Goal: Communication & Community: Answer question/provide support

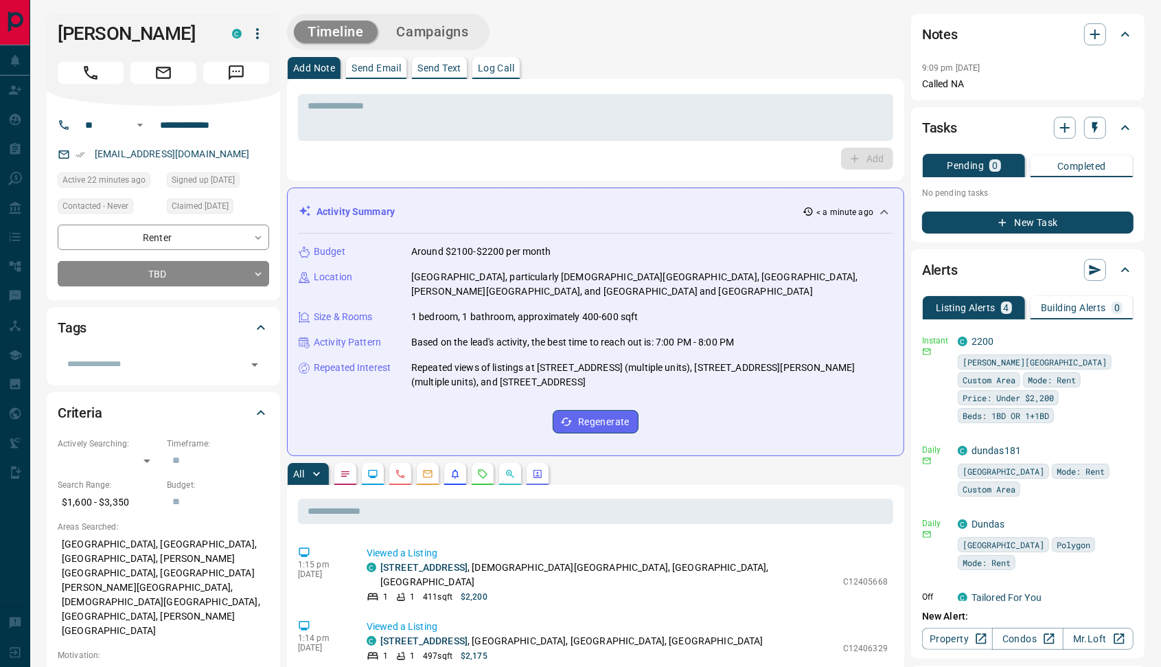
scroll to position [143, 0]
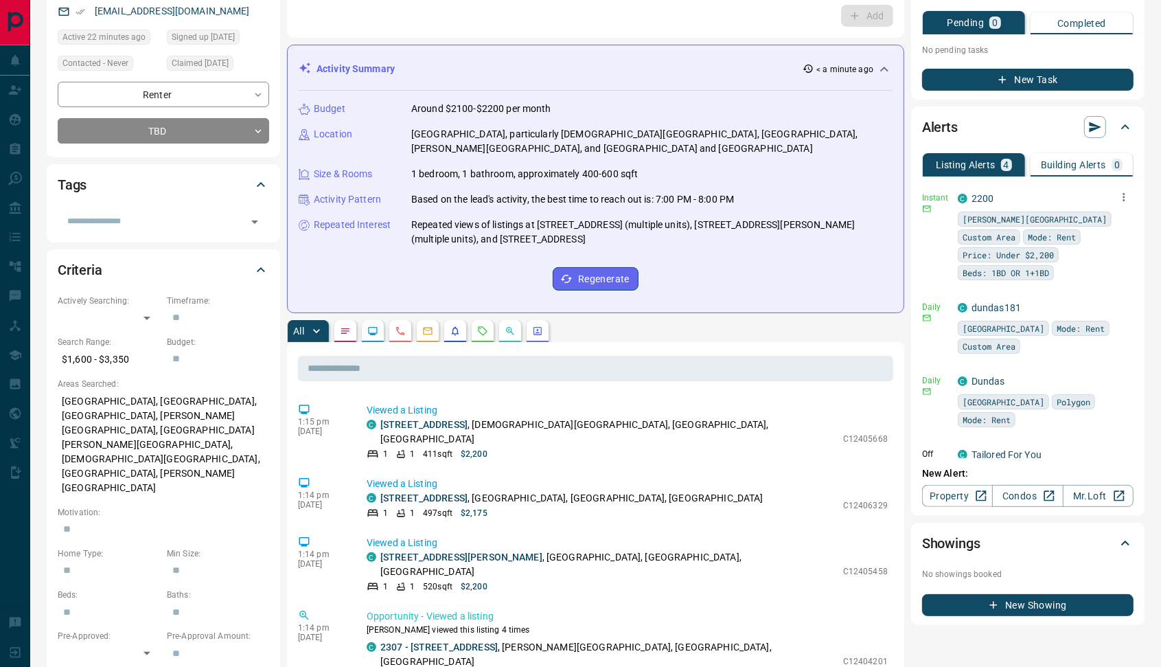
click at [1118, 196] on icon "button" at bounding box center [1124, 197] width 12 height 12
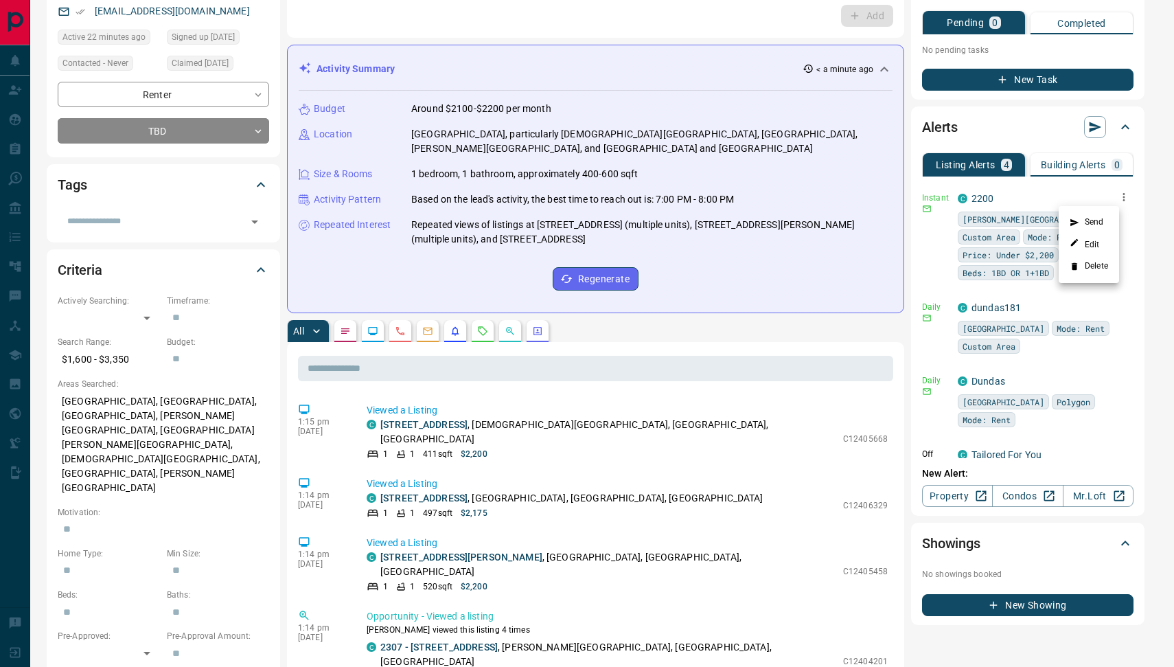
click at [1080, 267] on li "Delete" at bounding box center [1089, 266] width 60 height 22
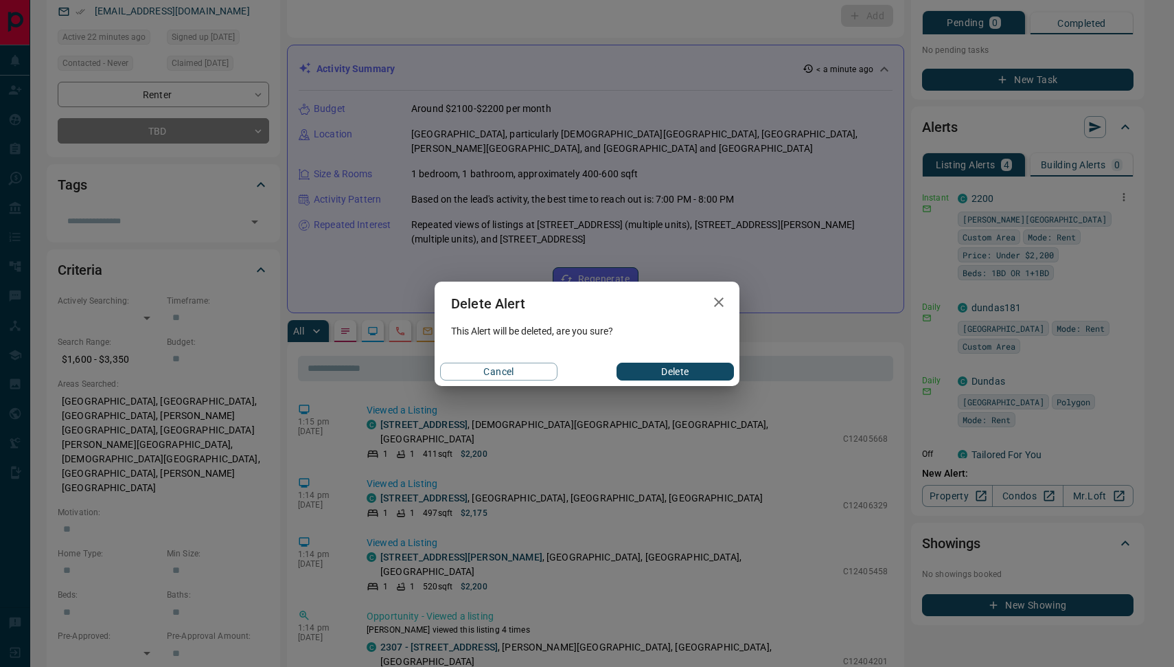
drag, startPoint x: 716, startPoint y: 302, endPoint x: 701, endPoint y: 302, distance: 15.1
click at [716, 303] on icon "button" at bounding box center [719, 302] width 16 height 16
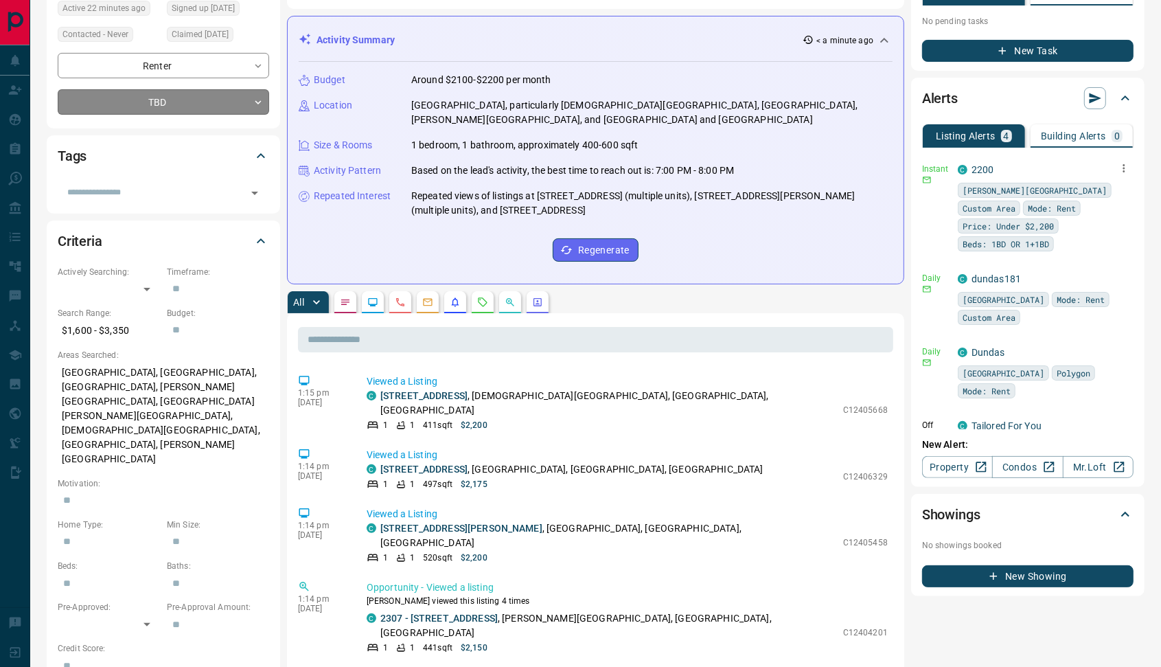
scroll to position [0, 0]
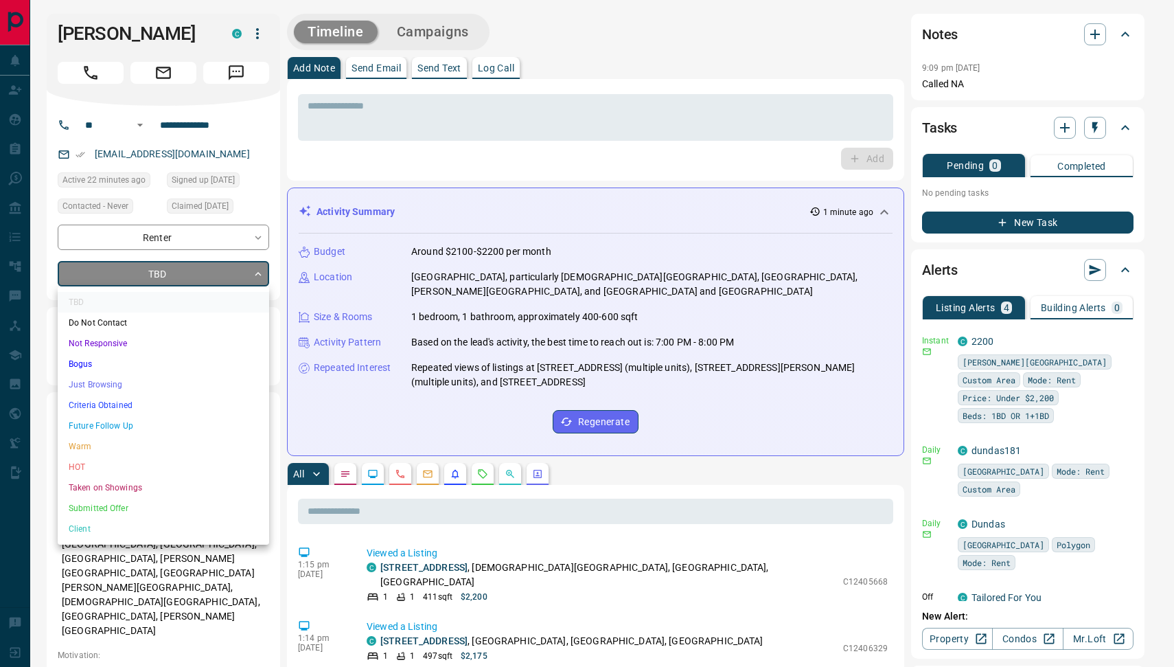
click at [131, 447] on li "Warm" at bounding box center [164, 446] width 212 height 21
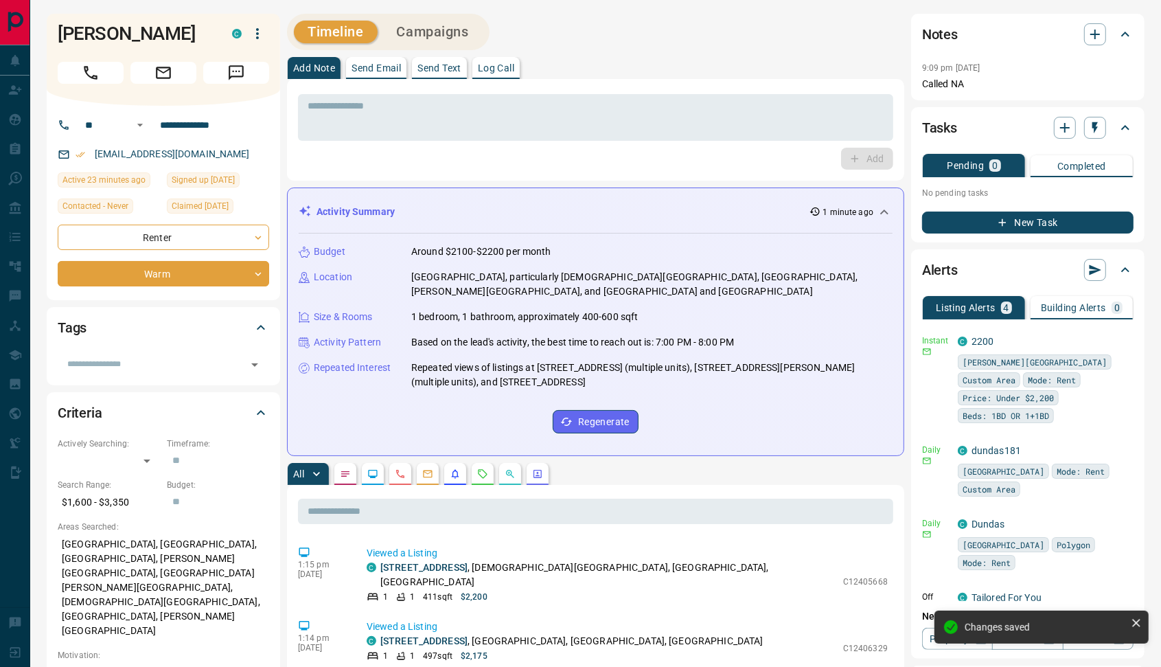
type input "*"
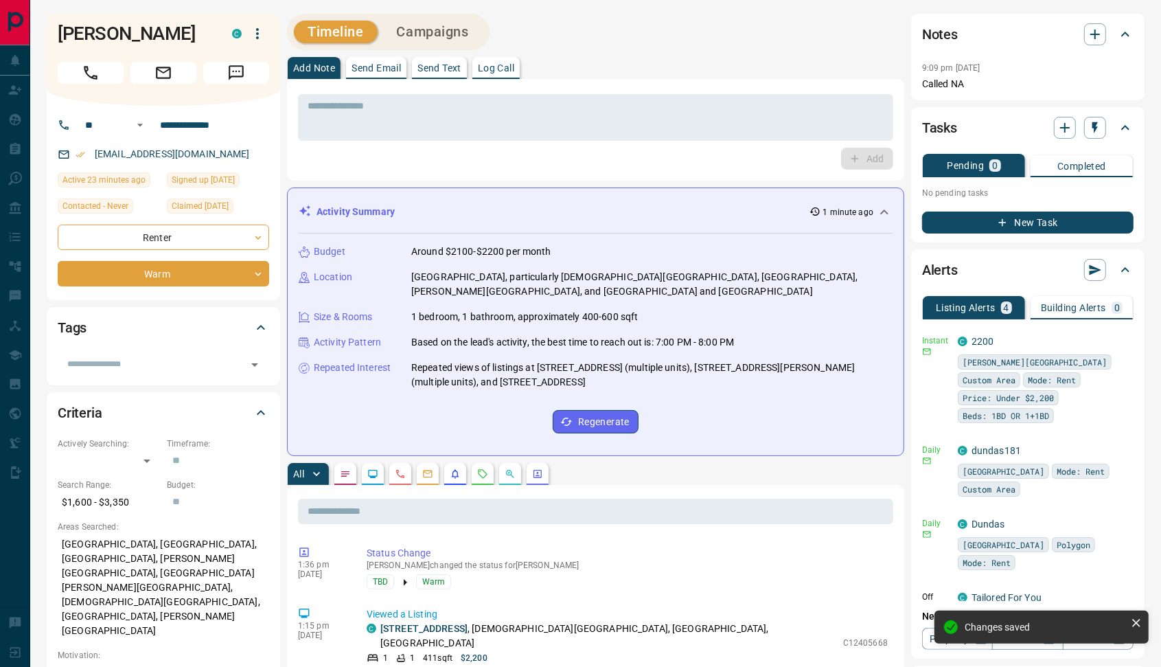
click at [385, 71] on p "Send Email" at bounding box center [376, 68] width 49 height 10
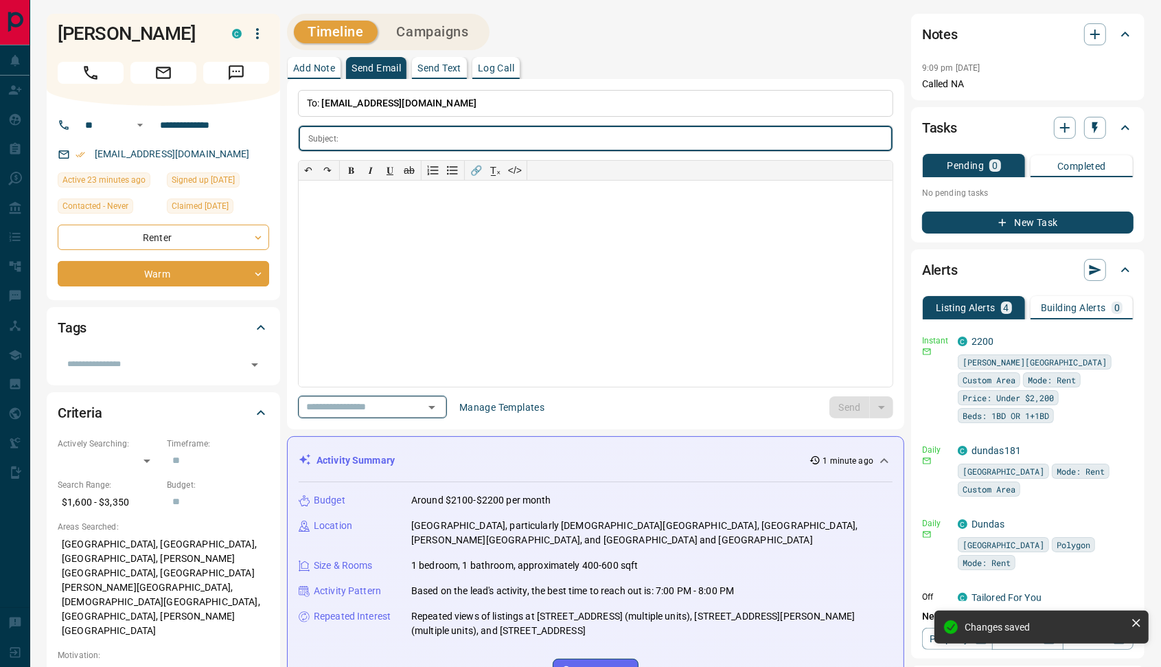
click at [443, 396] on div "​" at bounding box center [372, 407] width 149 height 23
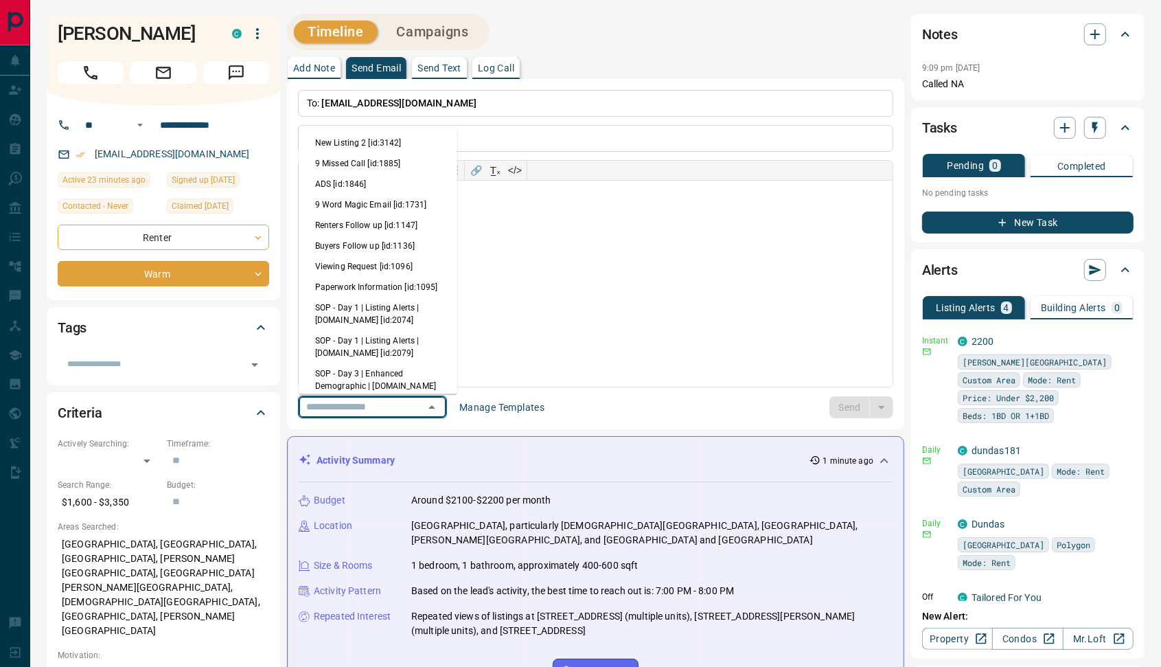
click at [374, 266] on li "Viewing Request [id:1096]" at bounding box center [378, 266] width 159 height 21
type input "**********"
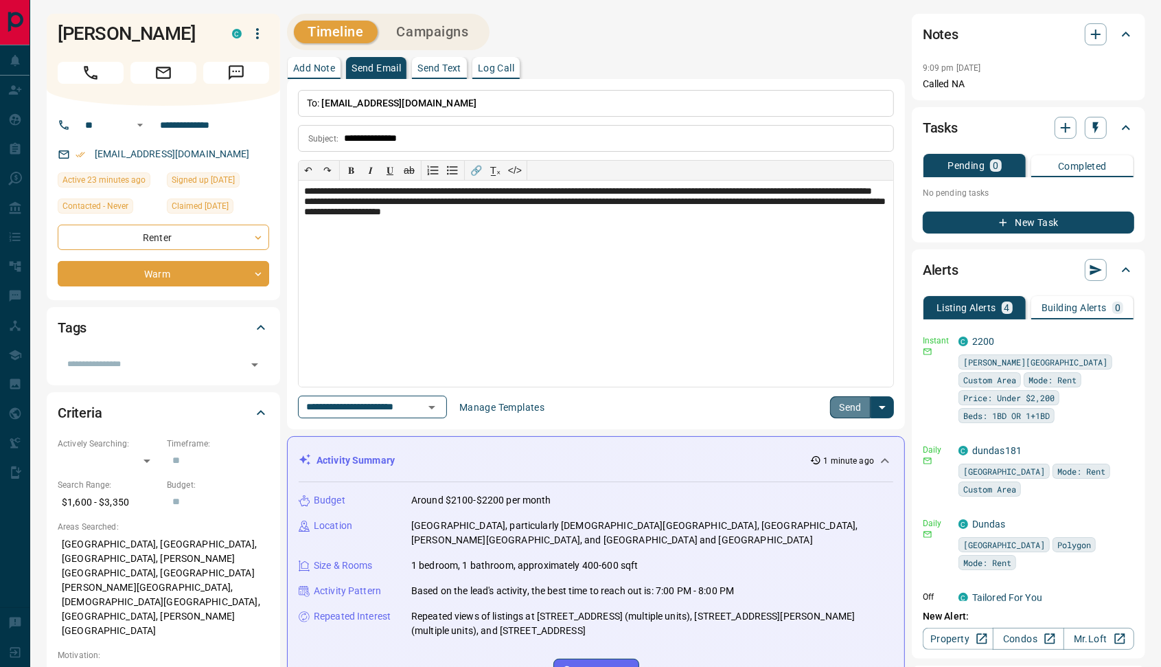
click at [850, 409] on button "Send" at bounding box center [850, 407] width 41 height 22
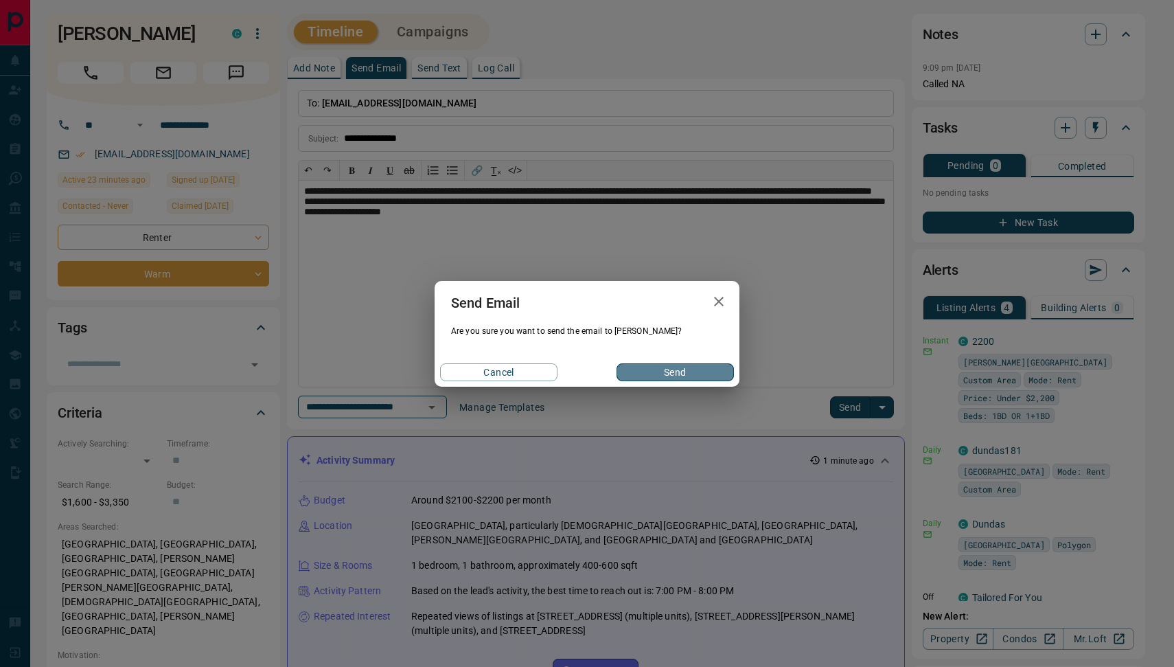
click at [669, 367] on button "Send" at bounding box center [675, 372] width 117 height 18
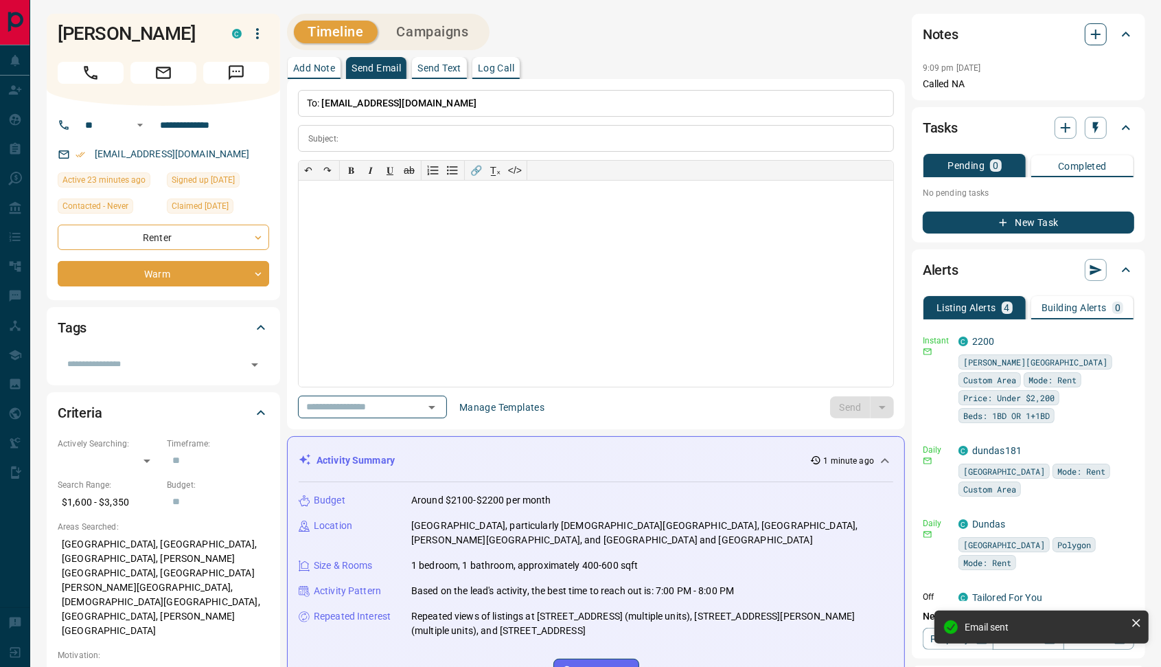
click at [1093, 36] on icon "button" at bounding box center [1096, 34] width 16 height 16
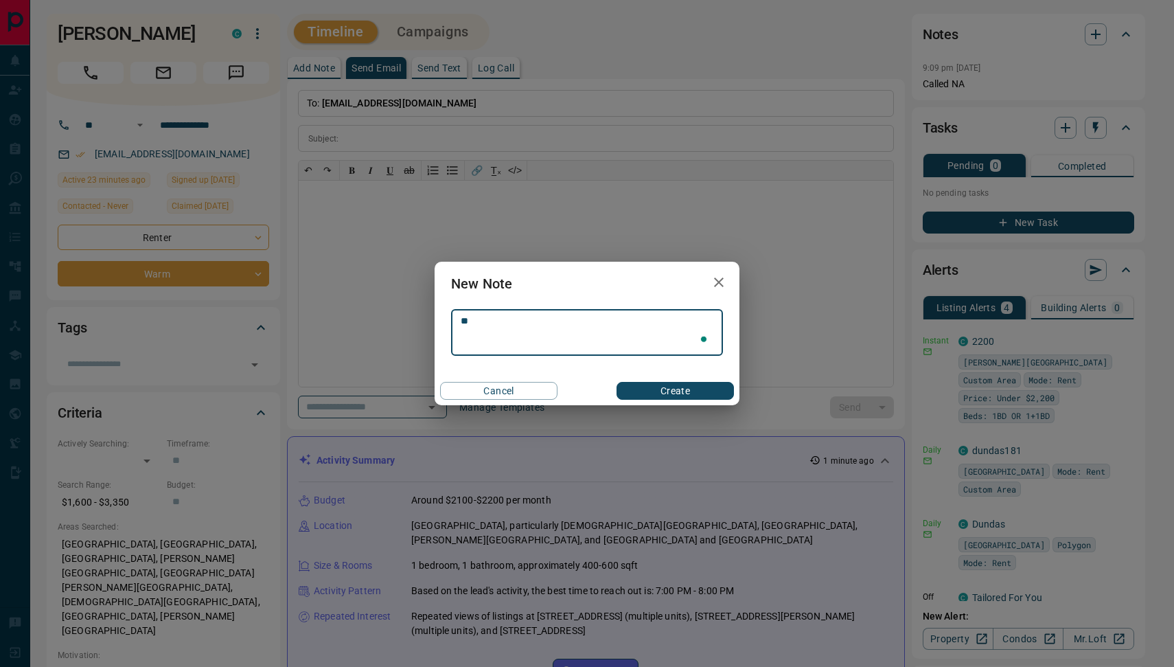
type textarea "*"
type textarea "*********"
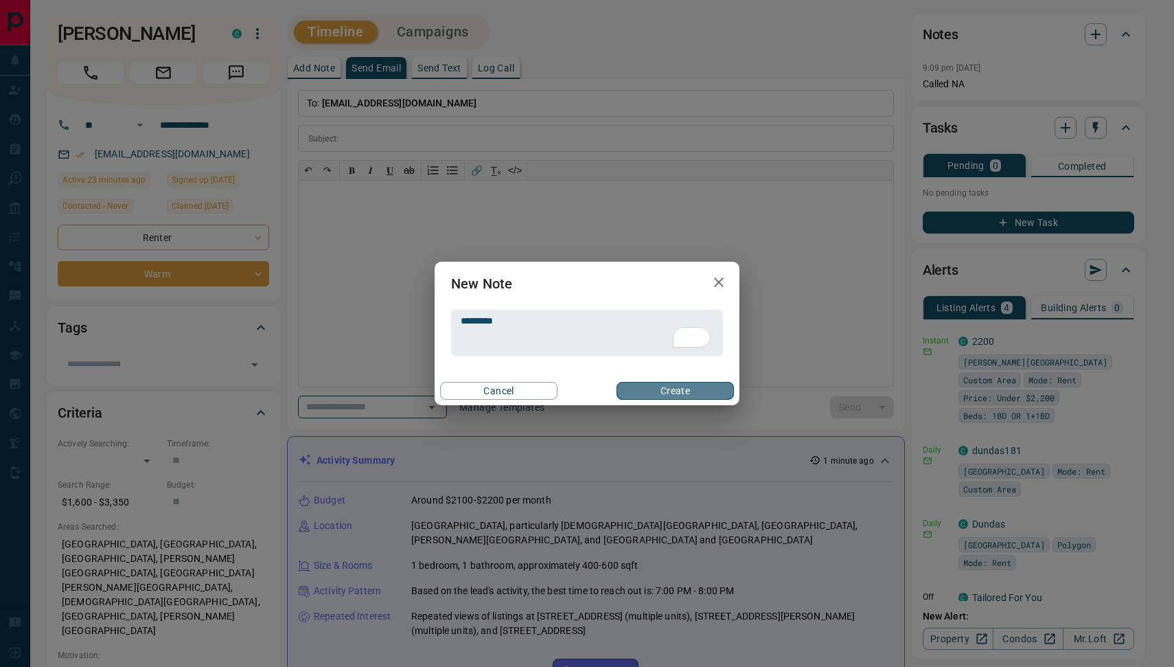
click at [667, 394] on button "Create" at bounding box center [675, 391] width 117 height 18
